Goal: Task Accomplishment & Management: Use online tool/utility

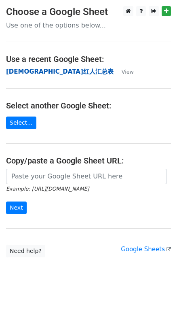
click at [47, 73] on strong "华人红人汇总表" at bounding box center [60, 71] width 108 height 7
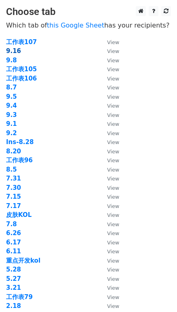
click at [17, 50] on strong "9.16" at bounding box center [13, 50] width 15 height 7
